Goal: Transaction & Acquisition: Purchase product/service

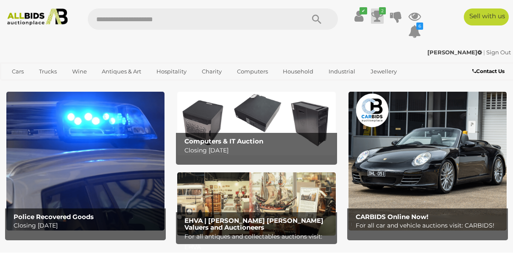
click at [379, 18] on icon at bounding box center [378, 15] width 12 height 15
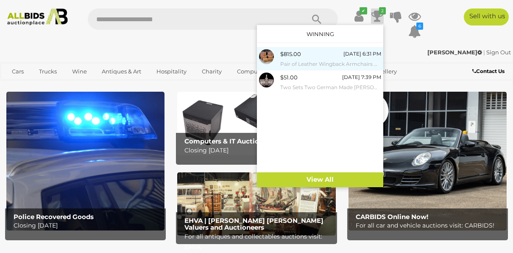
click at [321, 60] on small "Pair of Leather Wingback Armchairs with Lift Top Ottomans" at bounding box center [330, 63] width 101 height 9
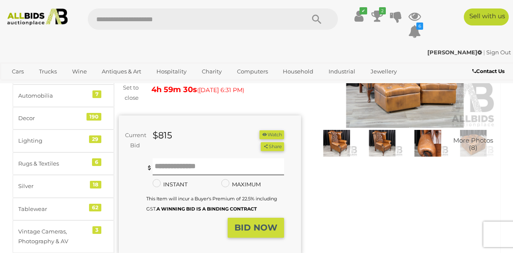
scroll to position [130, 0]
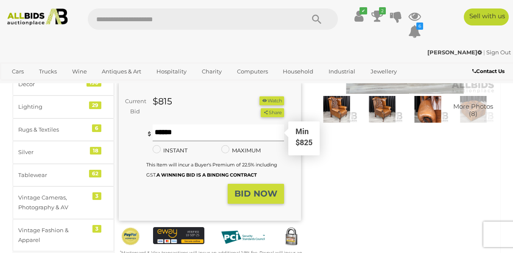
click at [189, 136] on input "text" at bounding box center [218, 132] width 131 height 17
type input "****"
click at [236, 194] on strong "BID NOW" at bounding box center [256, 193] width 43 height 10
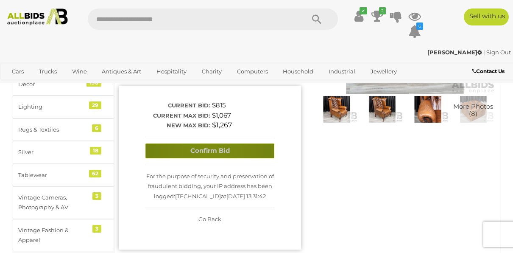
click at [212, 152] on button "Confirm Bid" at bounding box center [209, 150] width 129 height 15
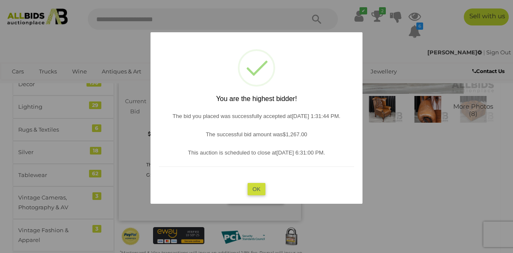
click at [254, 187] on button "OK" at bounding box center [257, 189] width 18 height 12
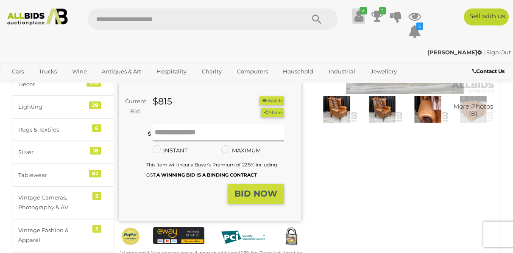
click at [358, 17] on icon at bounding box center [359, 15] width 9 height 15
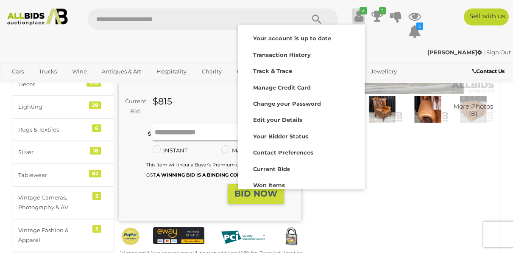
click at [358, 17] on icon at bounding box center [359, 15] width 9 height 15
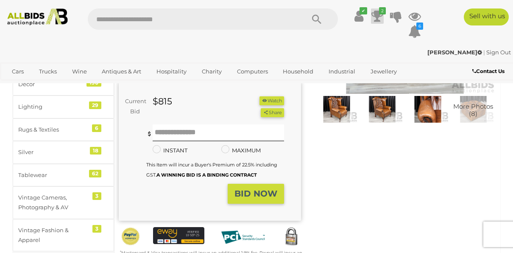
click at [380, 17] on icon at bounding box center [378, 15] width 12 height 15
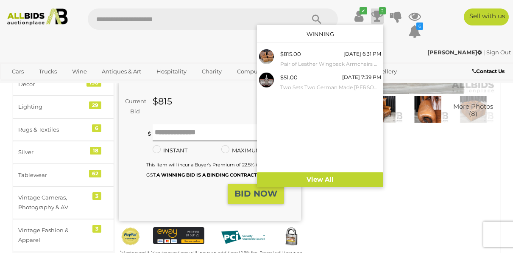
click at [380, 17] on icon at bounding box center [378, 15] width 12 height 15
